Goal: Transaction & Acquisition: Book appointment/travel/reservation

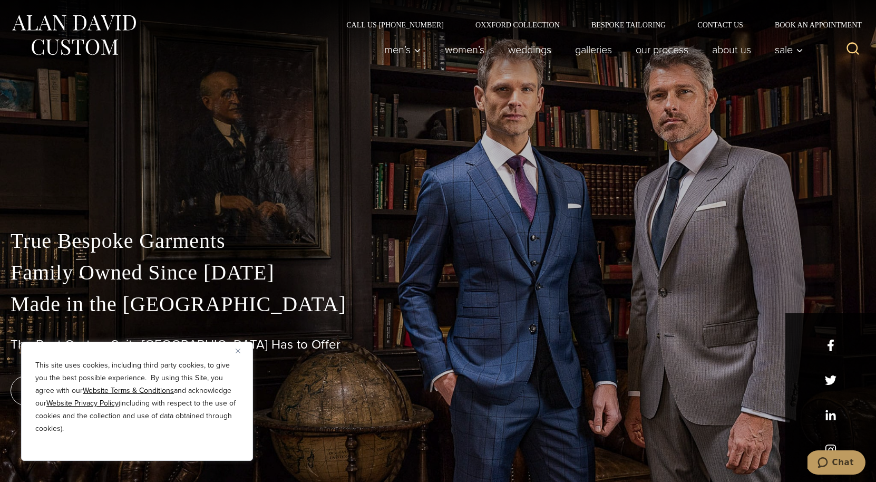
click at [362, 261] on p "True Bespoke Garments Family Owned Since 1913 Made in the United States" at bounding box center [438, 272] width 855 height 95
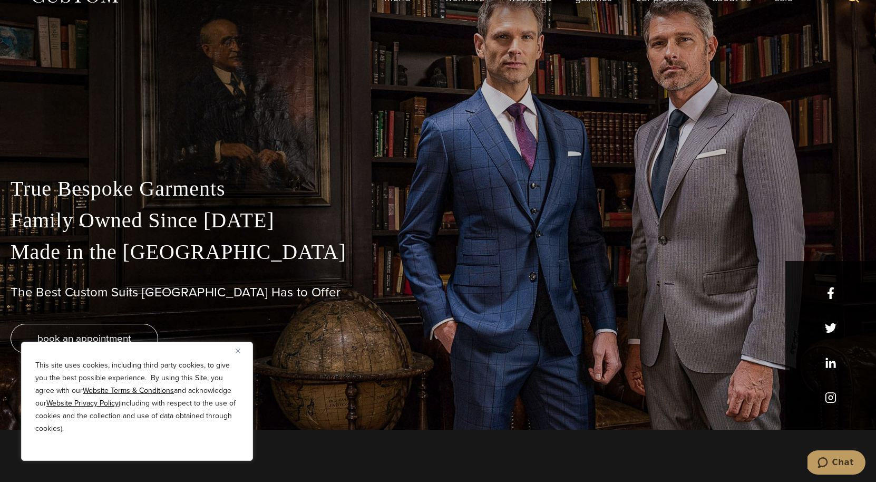
scroll to position [73, 0]
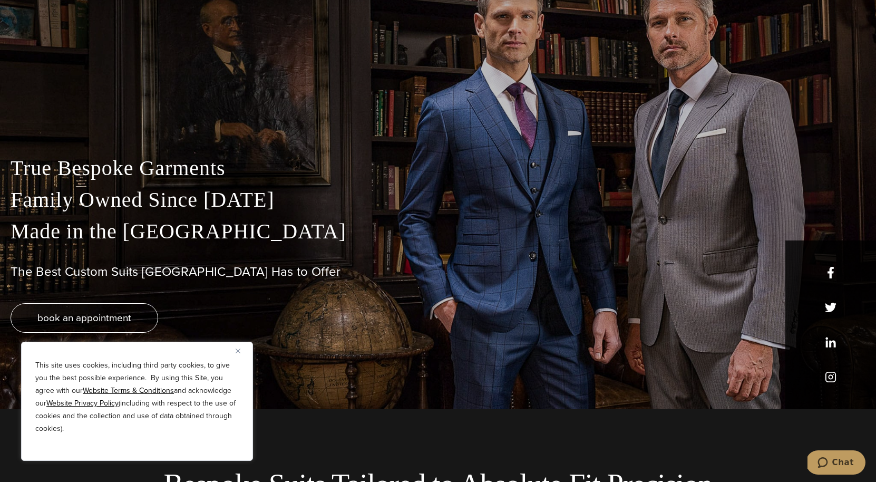
click at [243, 352] on button "Close" at bounding box center [242, 350] width 13 height 13
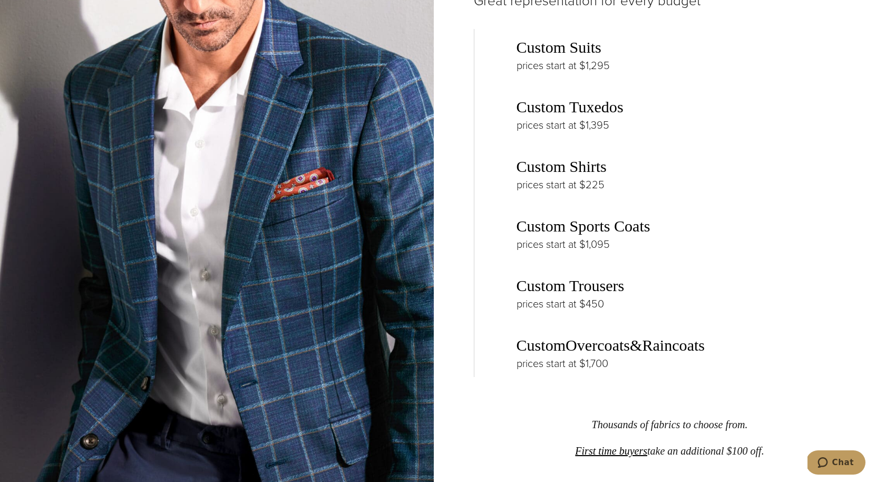
scroll to position [0, 0]
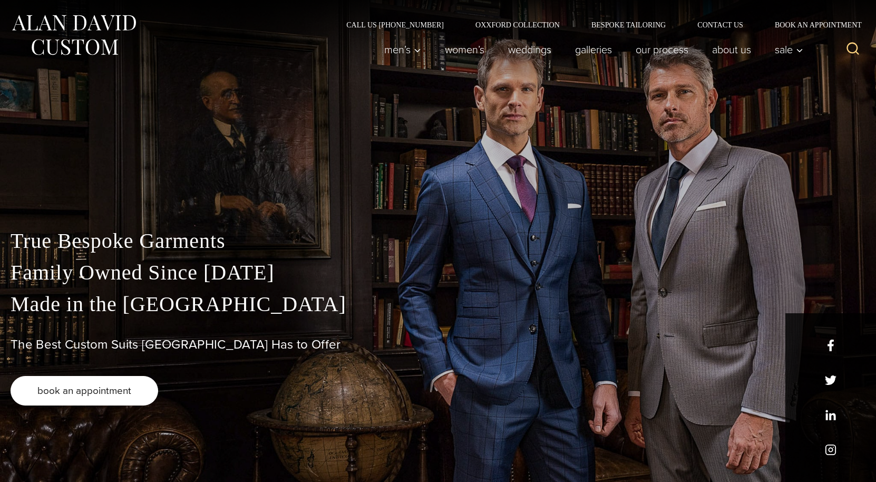
click at [94, 392] on span "book an appointment" at bounding box center [84, 390] width 94 height 15
